Goal: Check status: Check status

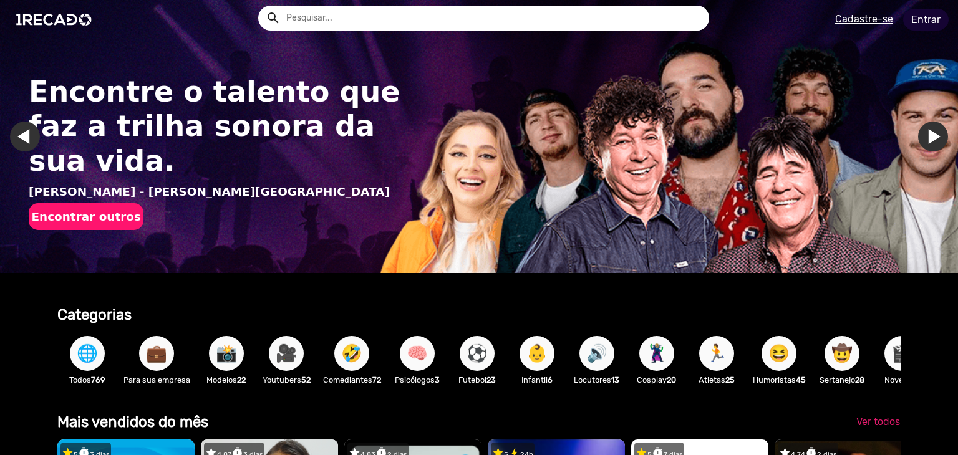
click at [921, 24] on link "Entrar" at bounding box center [926, 20] width 46 height 22
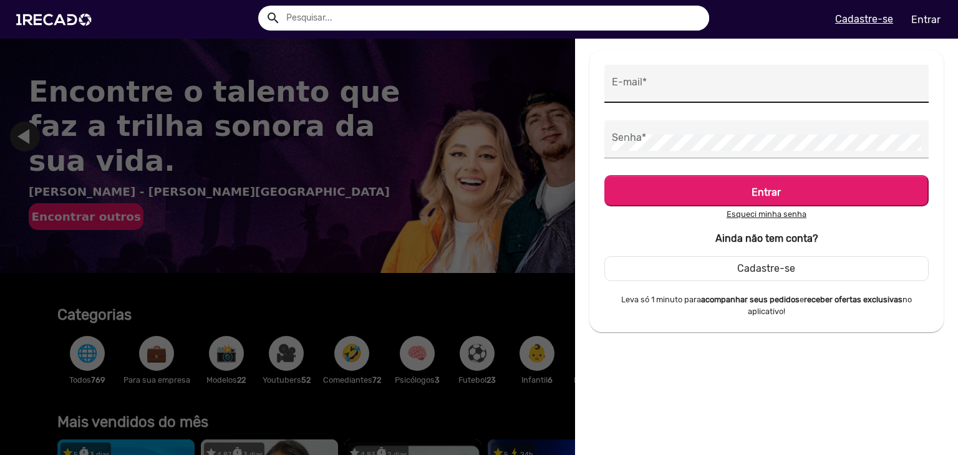
click at [718, 74] on div "E-mail *" at bounding box center [766, 84] width 309 height 38
click at [692, 80] on input "E-mail *" at bounding box center [766, 87] width 309 height 16
click at [689, 85] on input "E-mail *" at bounding box center [766, 87] width 309 height 16
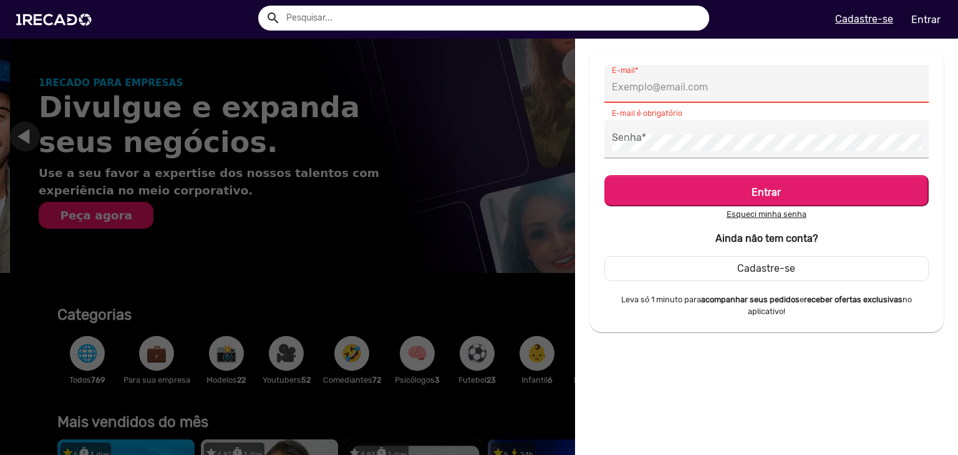
scroll to position [0, 948]
type input "[EMAIL_ADDRESS][DOMAIN_NAME]"
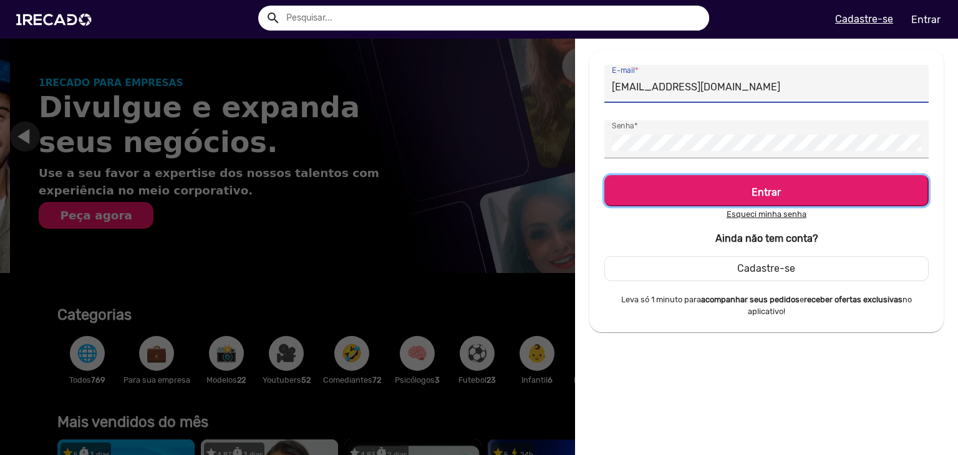
click at [733, 189] on h5 "Entrar" at bounding box center [766, 189] width 302 height 17
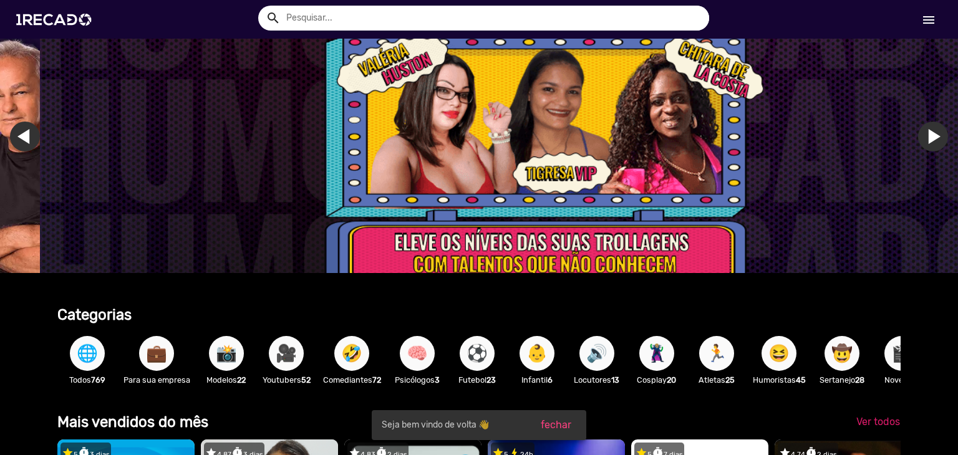
scroll to position [0, 2844]
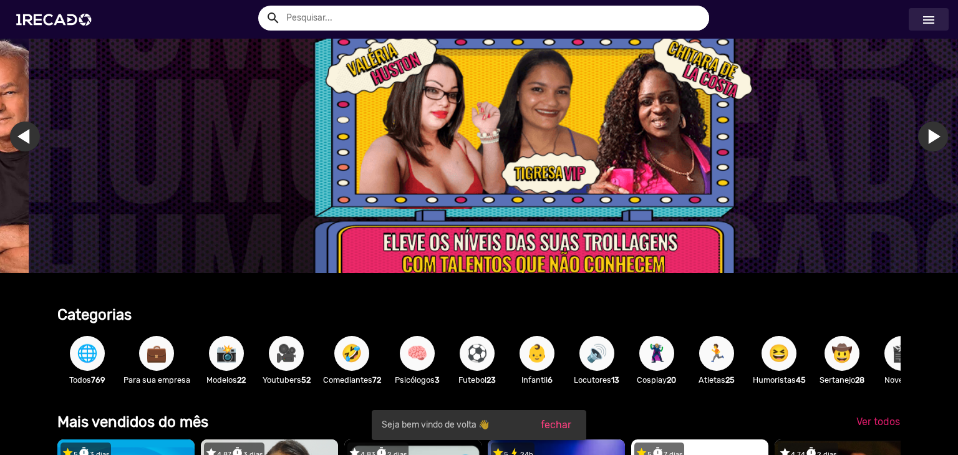
click at [925, 18] on mat-icon "menu" at bounding box center [928, 19] width 15 height 15
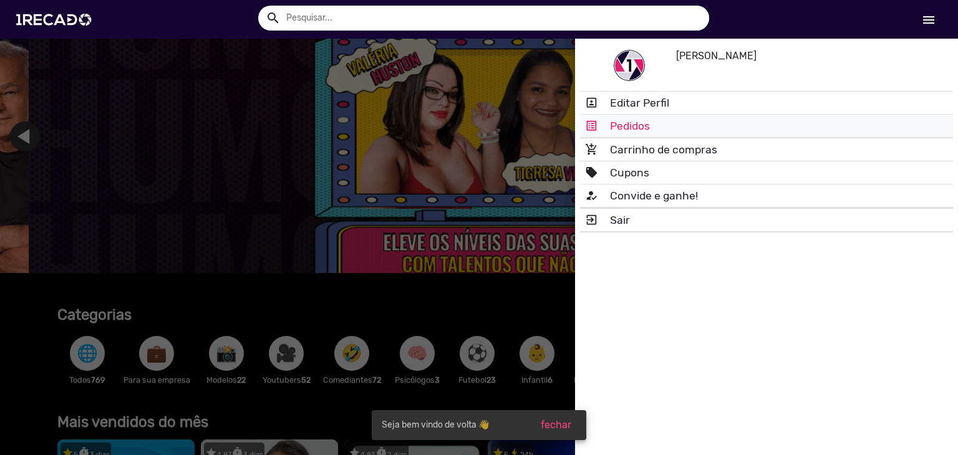
click at [645, 122] on link "list_alt Pedidos" at bounding box center [766, 126] width 373 height 22
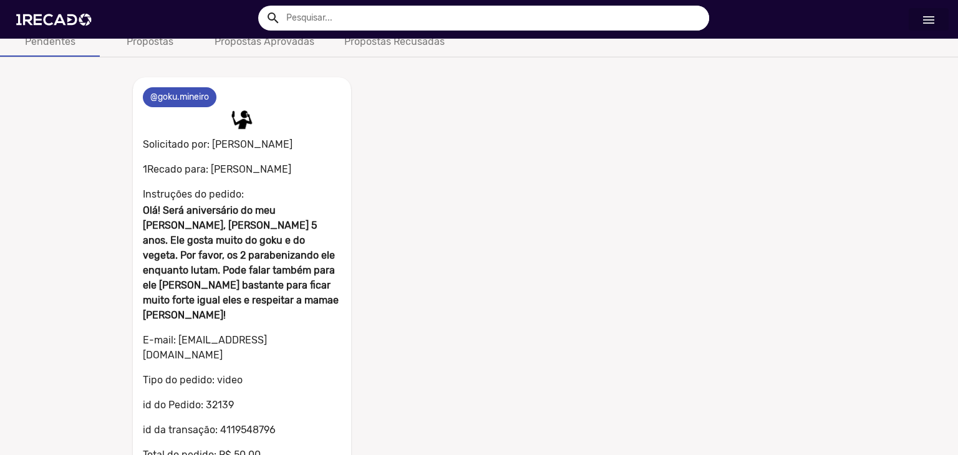
scroll to position [80, 0]
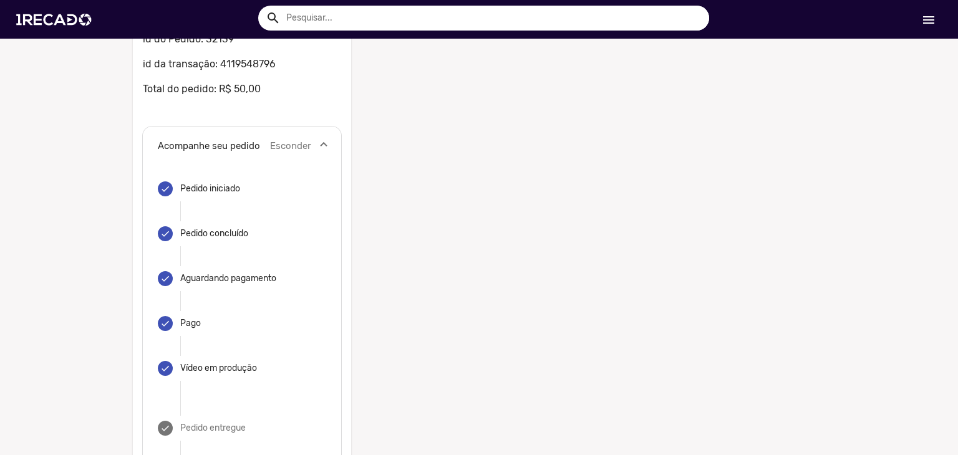
scroll to position [430, 0]
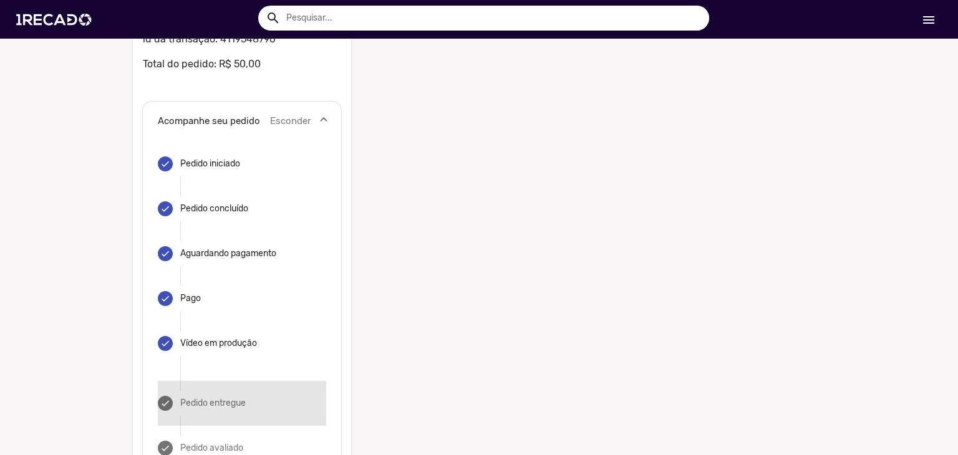
click at [222, 381] on mat-step-header "done Pedido entregue" at bounding box center [242, 403] width 168 height 45
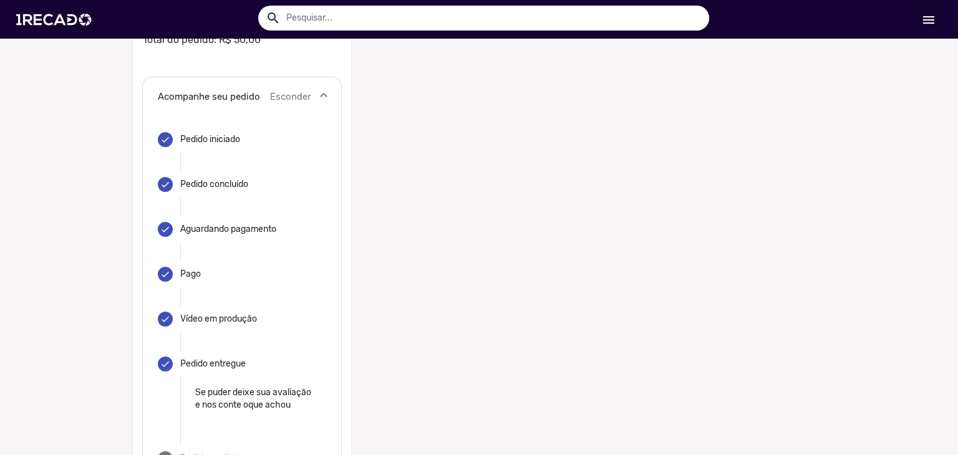
scroll to position [477, 0]
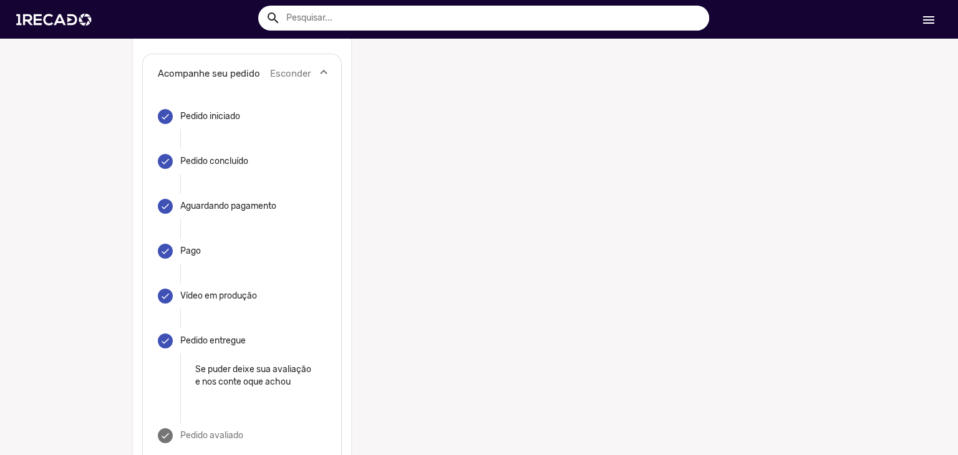
click at [257, 319] on mat-step-header "done Pedido entregue" at bounding box center [242, 341] width 168 height 45
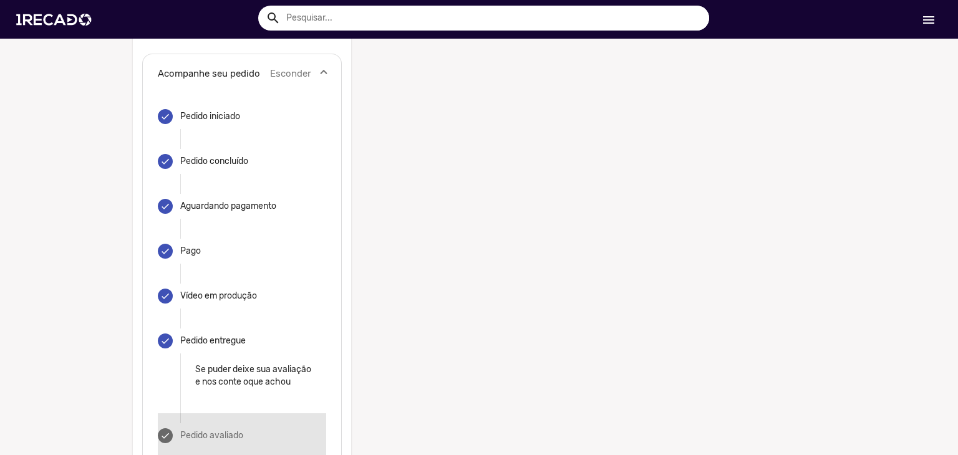
click at [239, 413] on mat-step-header "done Pedido avaliado" at bounding box center [242, 435] width 168 height 45
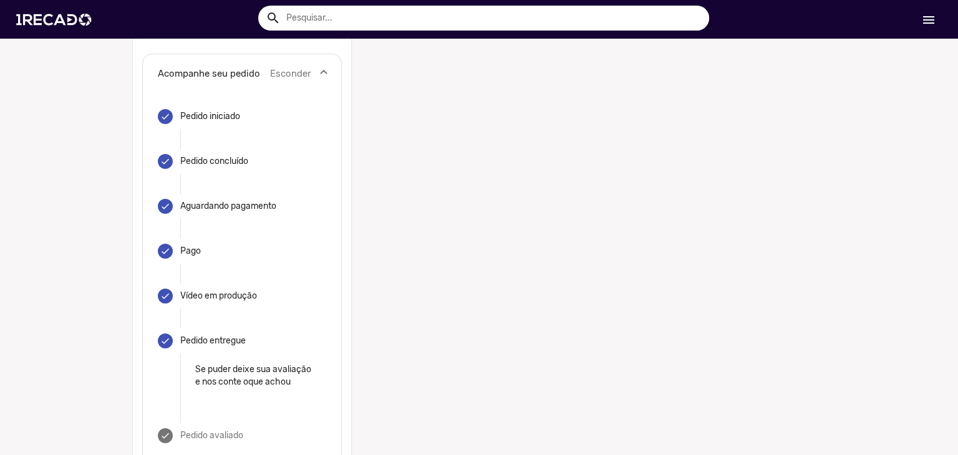
click at [228, 363] on p "Se puder deixe sua avaliação e nos conte oque achou" at bounding box center [253, 375] width 116 height 25
click at [204, 335] on div "Pedido entregue" at bounding box center [212, 341] width 65 height 12
click at [231, 363] on p "Se puder deixe sua avaliação e nos conte oque achou" at bounding box center [253, 375] width 116 height 25
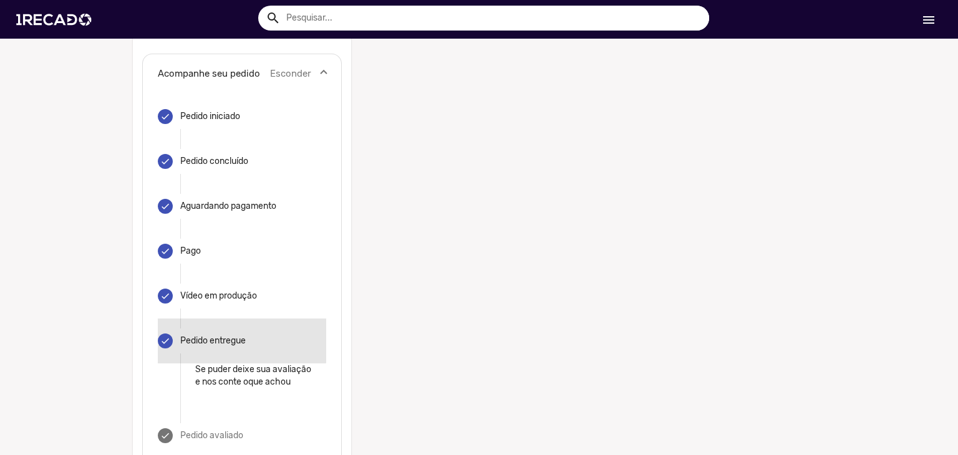
click at [188, 335] on div "Pedido entregue" at bounding box center [212, 341] width 65 height 12
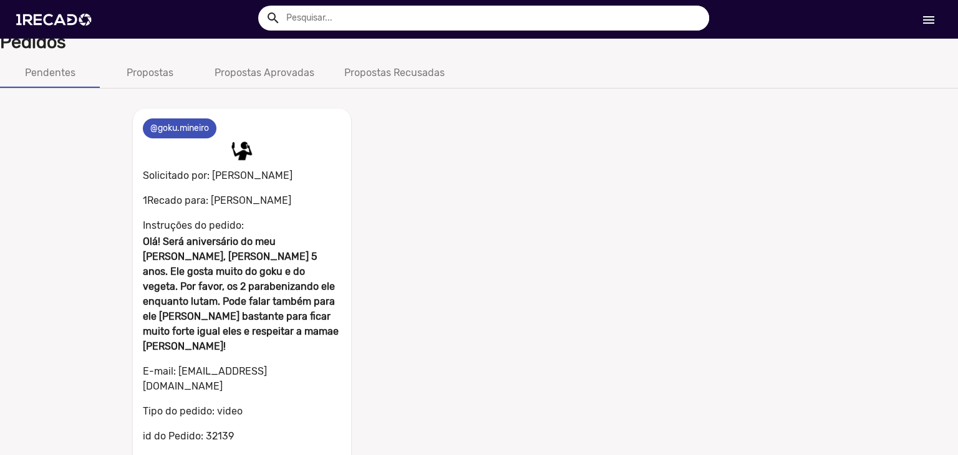
scroll to position [0, 0]
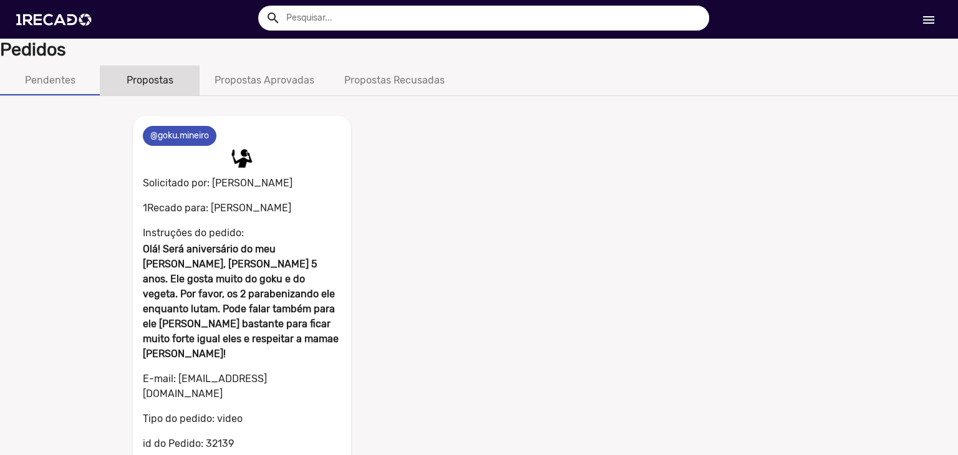
click at [168, 90] on div "Propostas" at bounding box center [150, 80] width 100 height 30
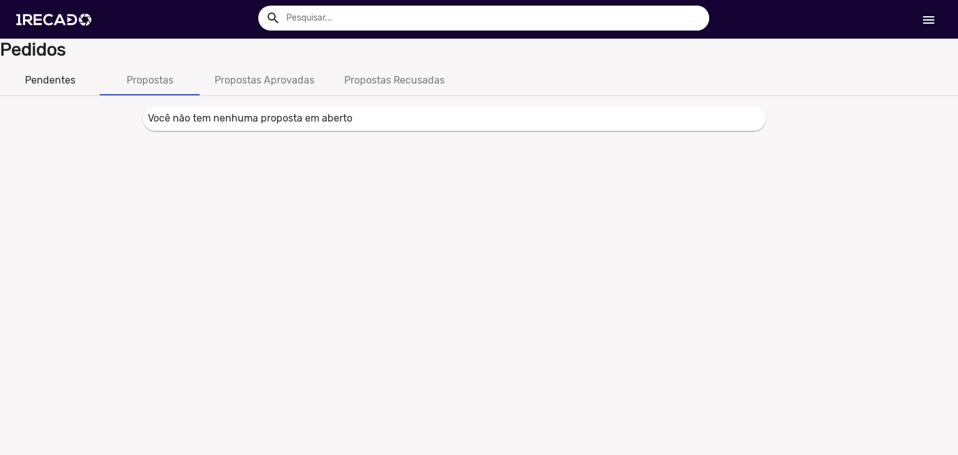
click at [47, 87] on div "Pendentes" at bounding box center [50, 80] width 50 height 15
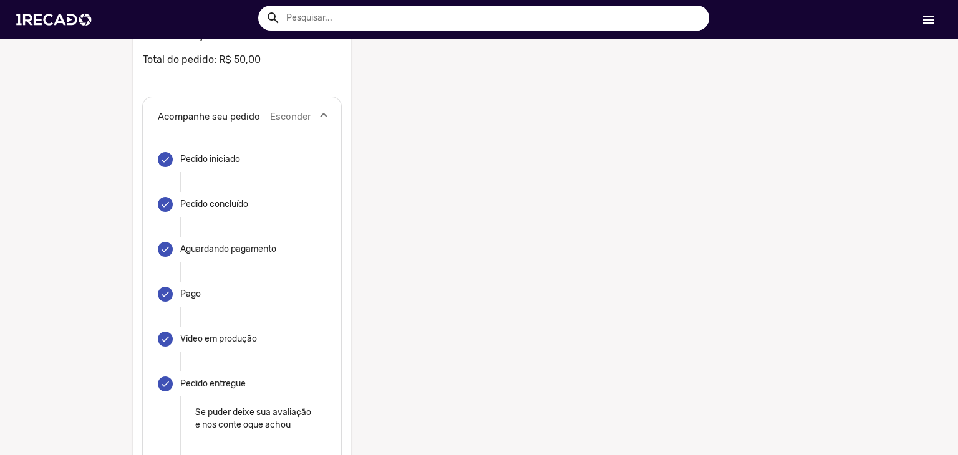
scroll to position [436, 0]
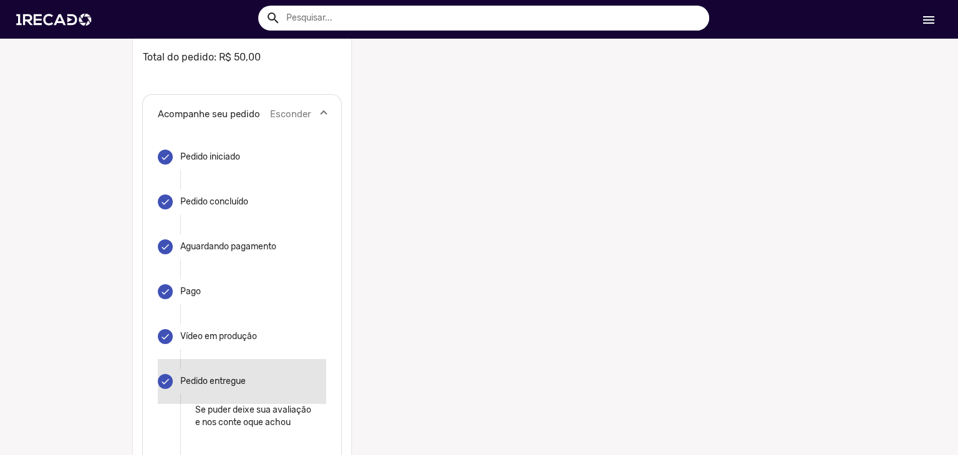
click at [239, 375] on div "Pedido entregue" at bounding box center [212, 381] width 65 height 12
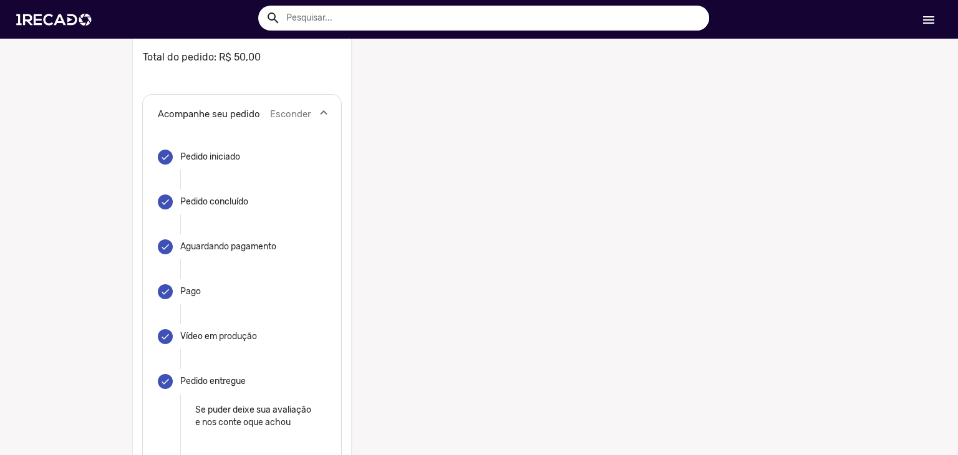
click at [170, 314] on mat-step-header "done Vídeo em produção" at bounding box center [242, 336] width 168 height 45
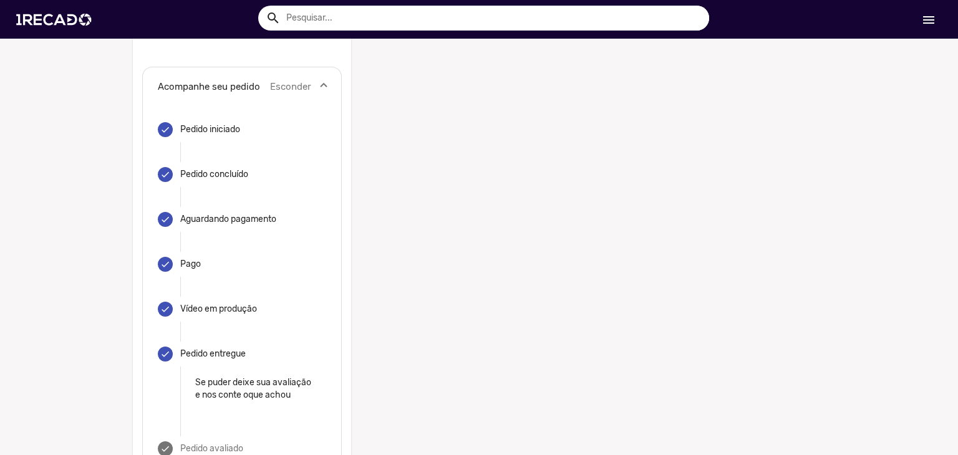
scroll to position [477, 0]
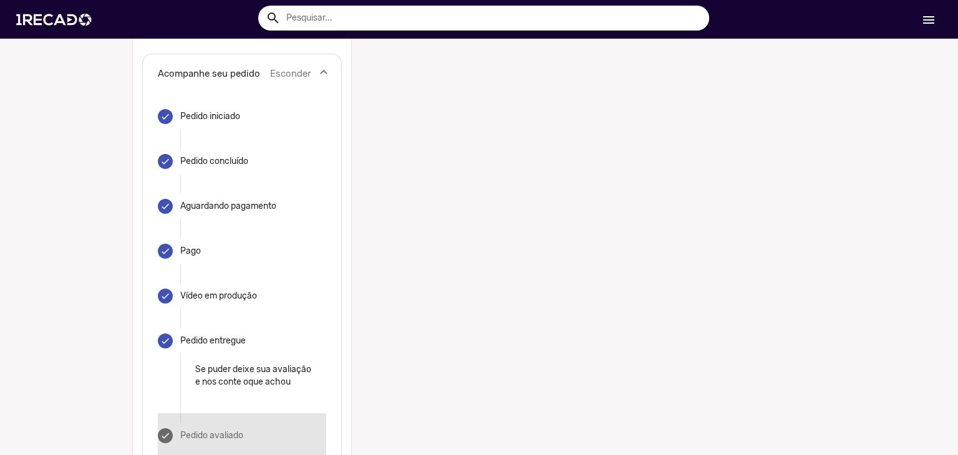
click at [203, 430] on div "Pedido avaliado" at bounding box center [211, 436] width 63 height 12
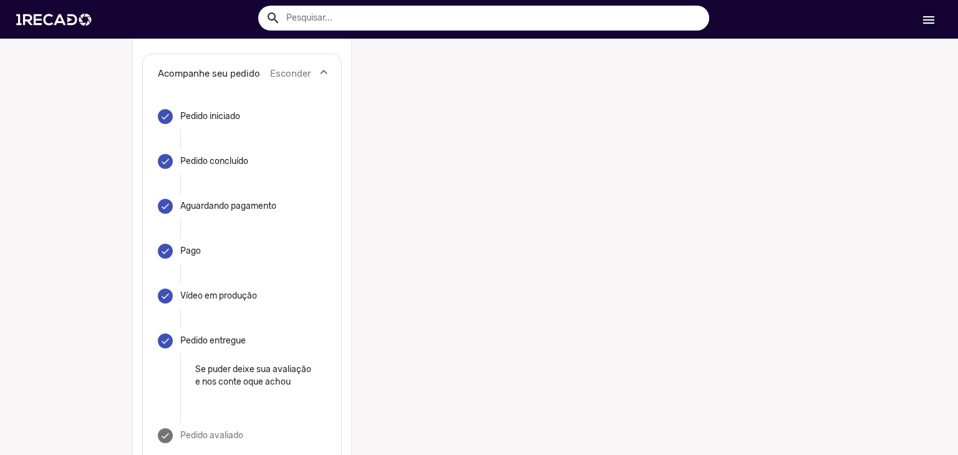
click at [160, 431] on mat-icon "done" at bounding box center [165, 436] width 10 height 10
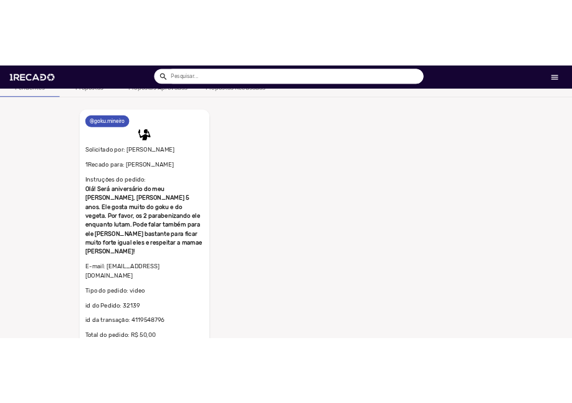
scroll to position [62, 0]
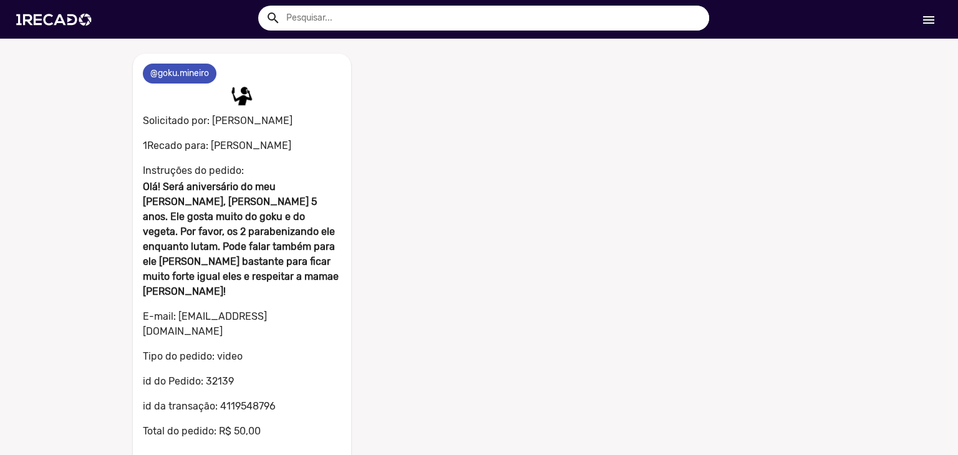
click at [936, 15] on link "menu" at bounding box center [928, 19] width 40 height 22
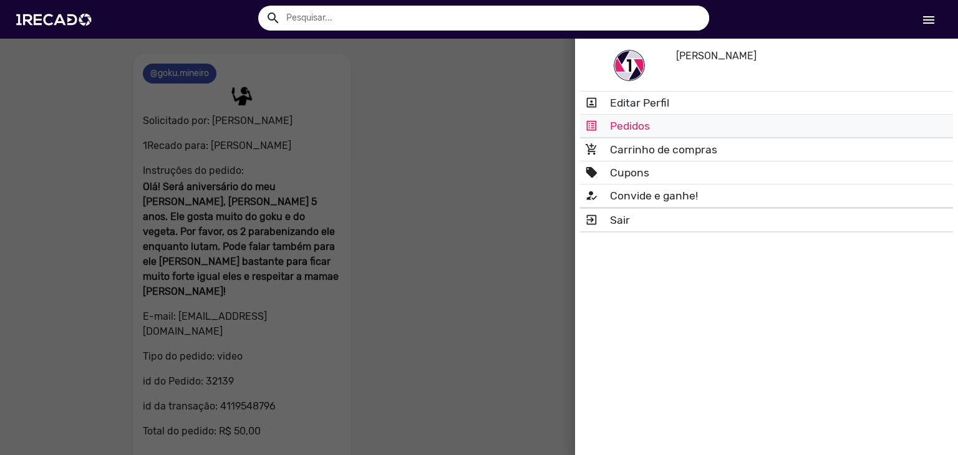
click at [633, 128] on link "list_alt Pedidos" at bounding box center [766, 126] width 373 height 22
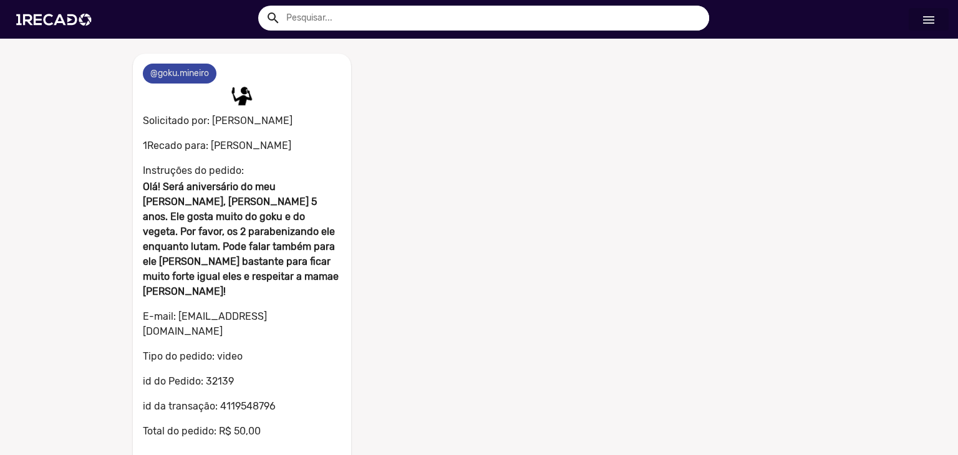
click at [175, 78] on mat-chip "@goku.mineiro" at bounding box center [180, 74] width 74 height 20
click at [183, 72] on mat-chip "@goku.mineiro" at bounding box center [180, 74] width 74 height 20
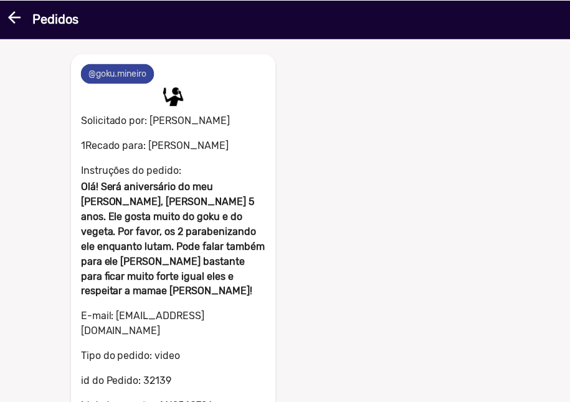
scroll to position [26, 0]
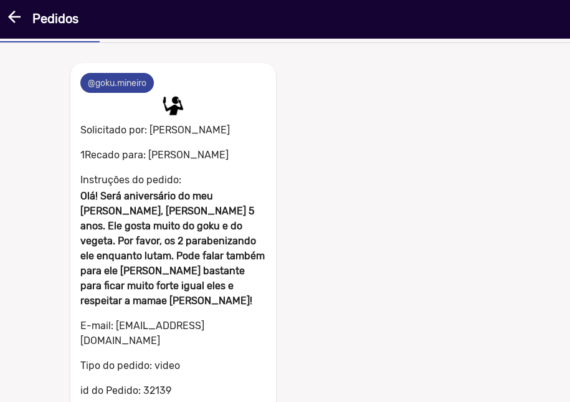
click at [123, 79] on mat-chip "@goku.mineiro" at bounding box center [117, 83] width 74 height 20
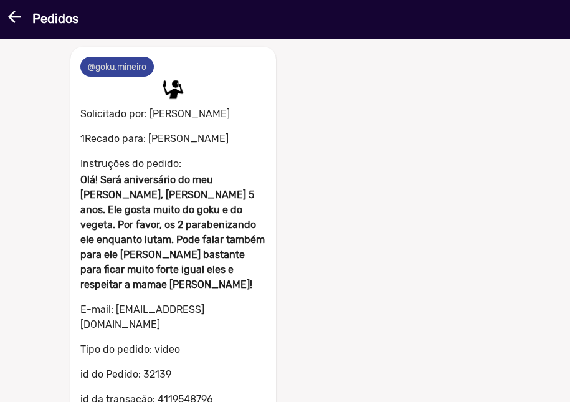
scroll to position [0, 0]
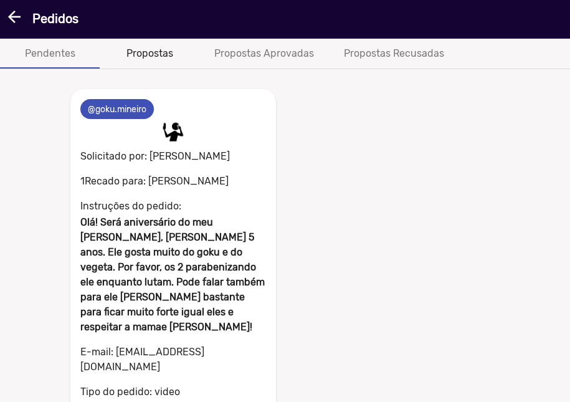
click at [148, 53] on div "Propostas" at bounding box center [150, 53] width 47 height 15
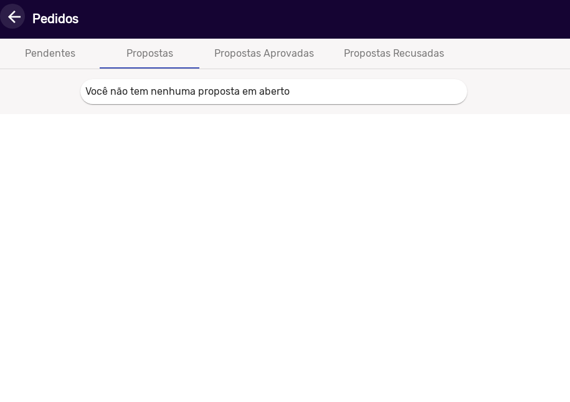
click at [14, 20] on mat-icon "arrow_back" at bounding box center [12, 16] width 15 height 15
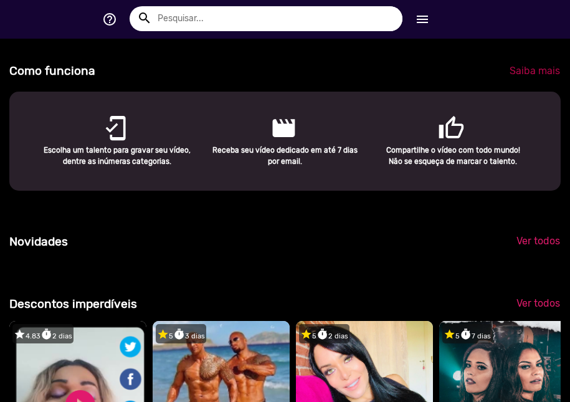
scroll to position [0, 561]
